Goal: Contribute content

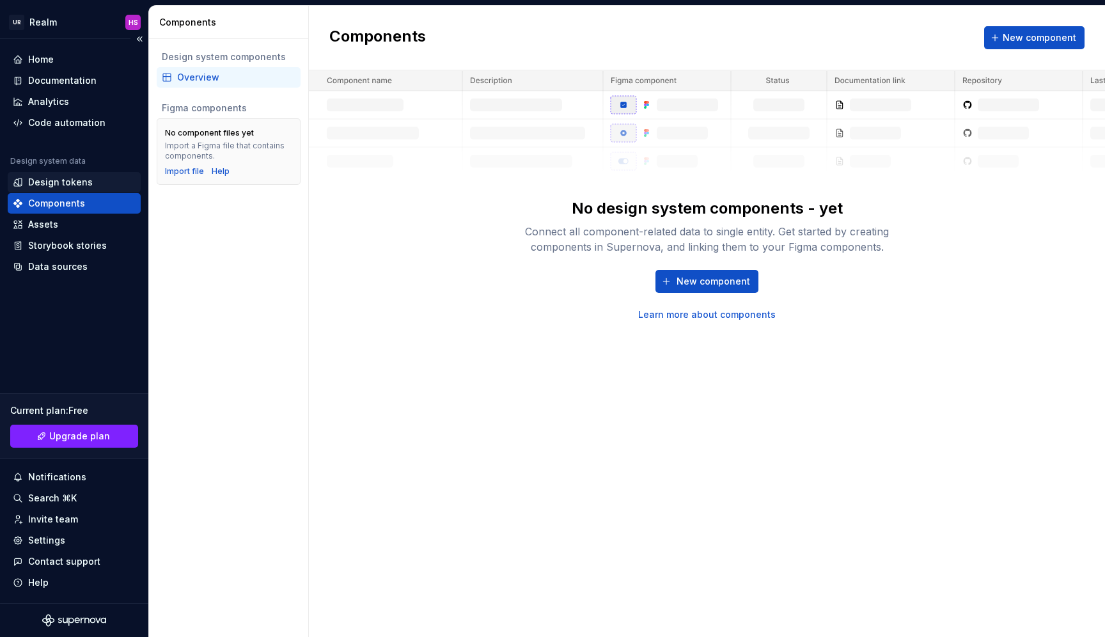
click at [58, 180] on div "Design tokens" at bounding box center [60, 182] width 65 height 13
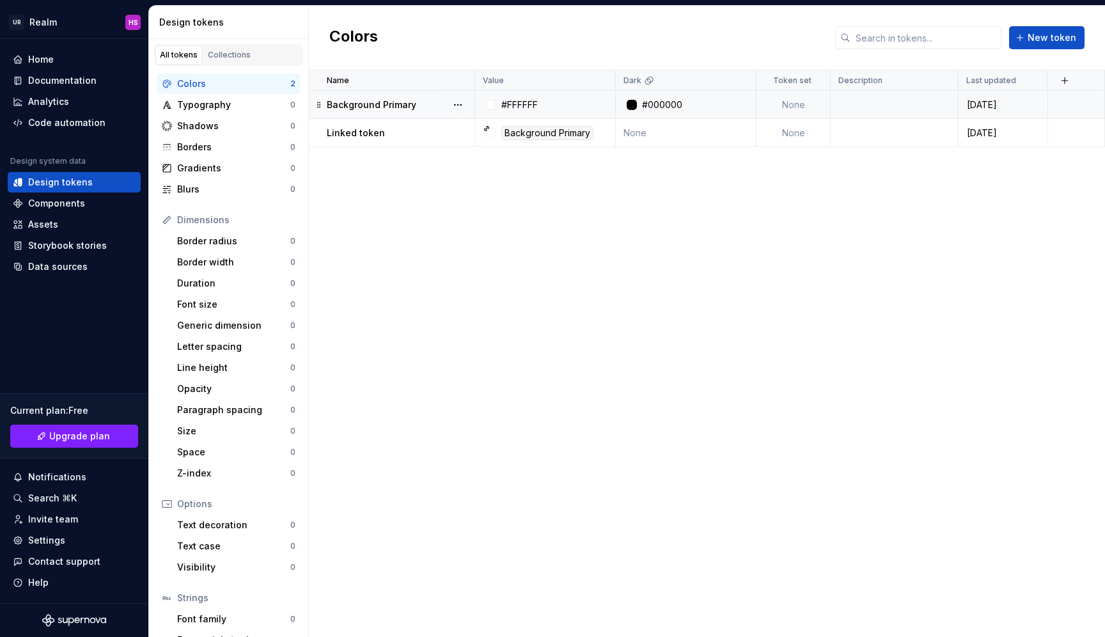
click at [854, 105] on td at bounding box center [895, 105] width 128 height 28
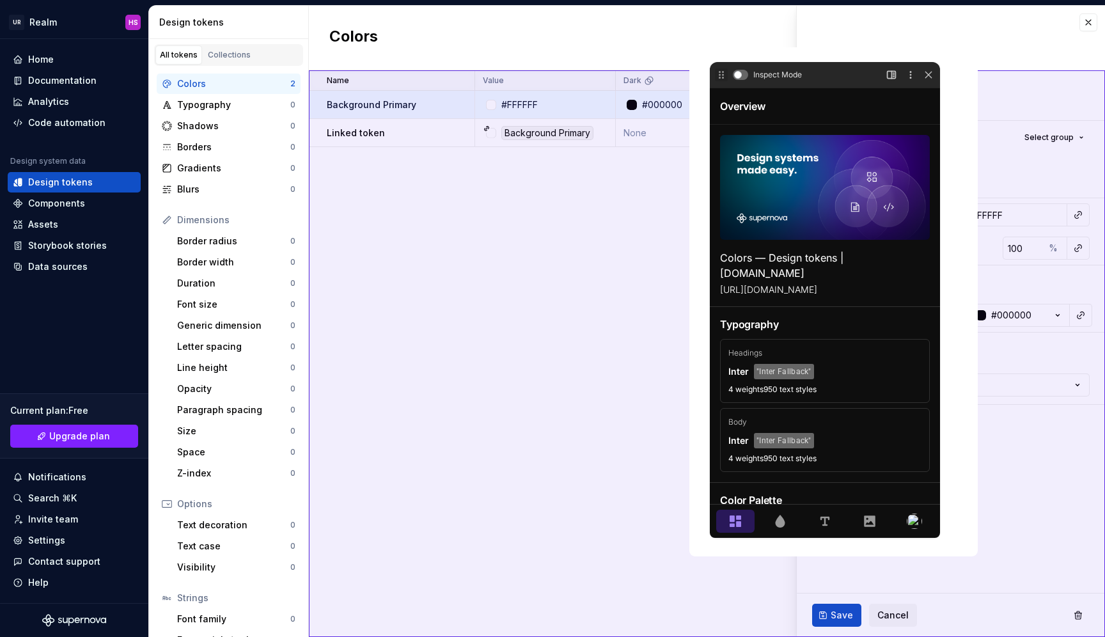
drag, startPoint x: 847, startPoint y: 31, endPoint x: 12, endPoint y: 36, distance: 835.0
click at [490, 175] on html "UR Realm HS Home Documentation Analytics Code automation Design system data Des…" at bounding box center [552, 318] width 1105 height 637
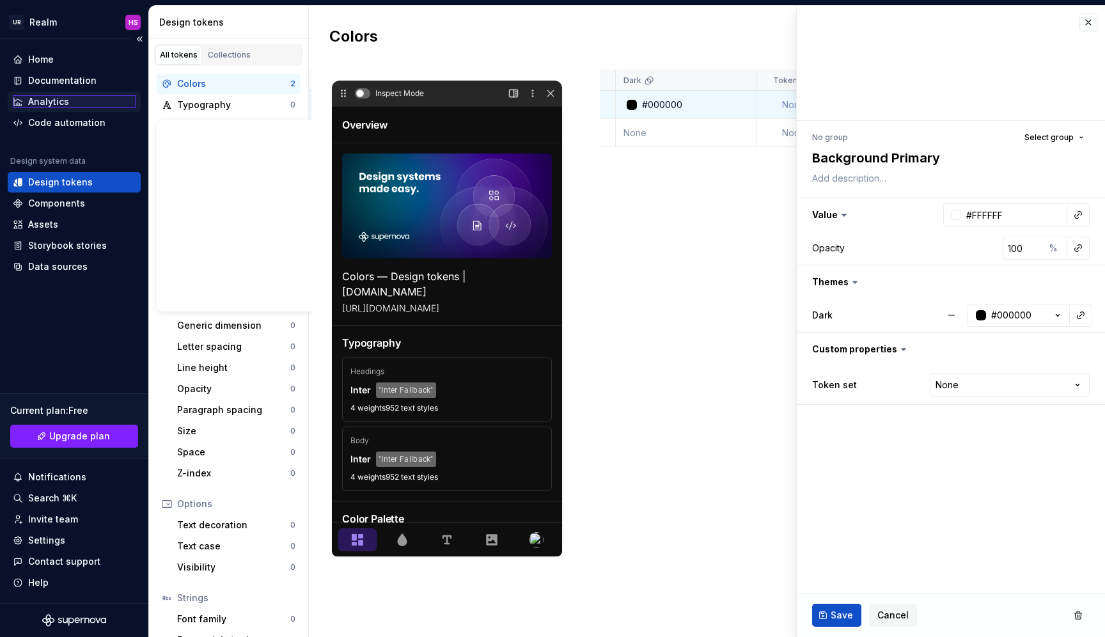
drag, startPoint x: 721, startPoint y: 72, endPoint x: 112, endPoint y: 106, distance: 609.6
click at [112, 106] on html "UR Realm HS Home Documentation Analytics Code automation Design system data Des…" at bounding box center [552, 318] width 1105 height 637
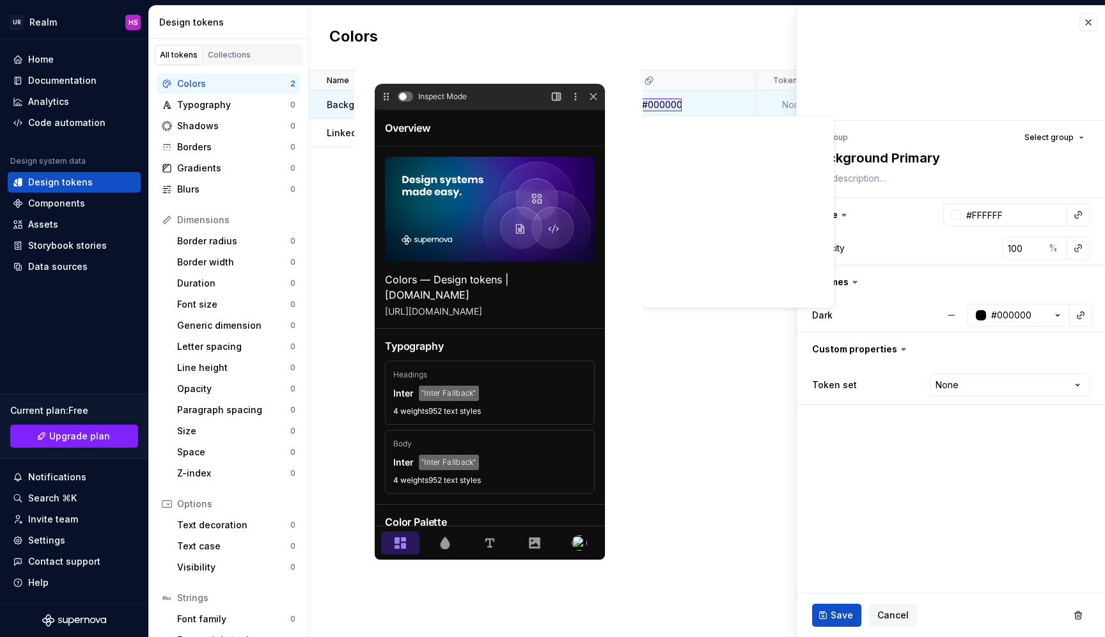
drag, startPoint x: 339, startPoint y: 100, endPoint x: 645, endPoint y: 98, distance: 305.6
click at [645, 98] on html "UR Realm HS Home Documentation Analytics Code automation Design system data Des…" at bounding box center [552, 318] width 1105 height 637
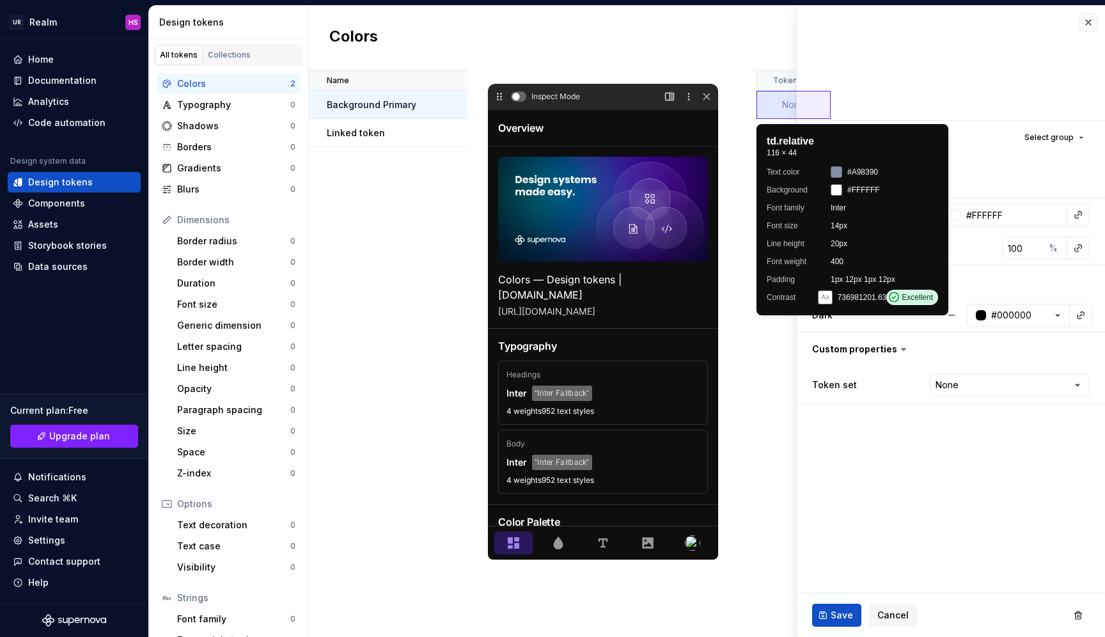
drag, startPoint x: 387, startPoint y: 101, endPoint x: 823, endPoint y: 103, distance: 436.0
click at [822, 103] on html "UR Realm HS Home Documentation Analytics Code automation Design system data Des…" at bounding box center [552, 318] width 1105 height 637
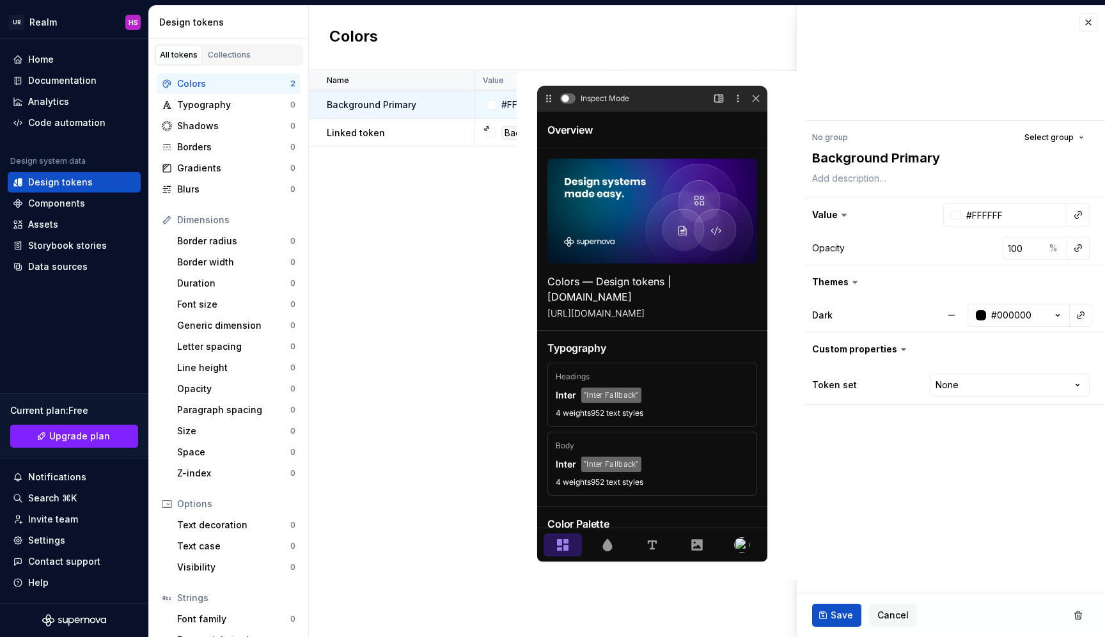
type textarea "*"
click at [752, 102] on div at bounding box center [755, 98] width 13 height 13
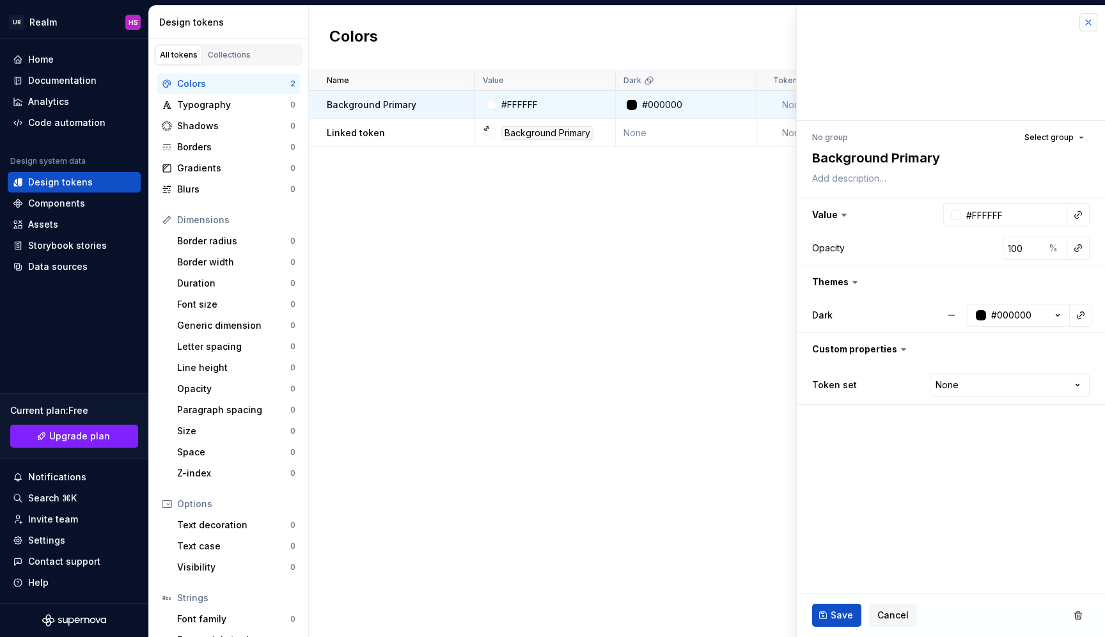
click at [1085, 25] on button "button" at bounding box center [1088, 22] width 18 height 18
